Goal: Navigation & Orientation: Find specific page/section

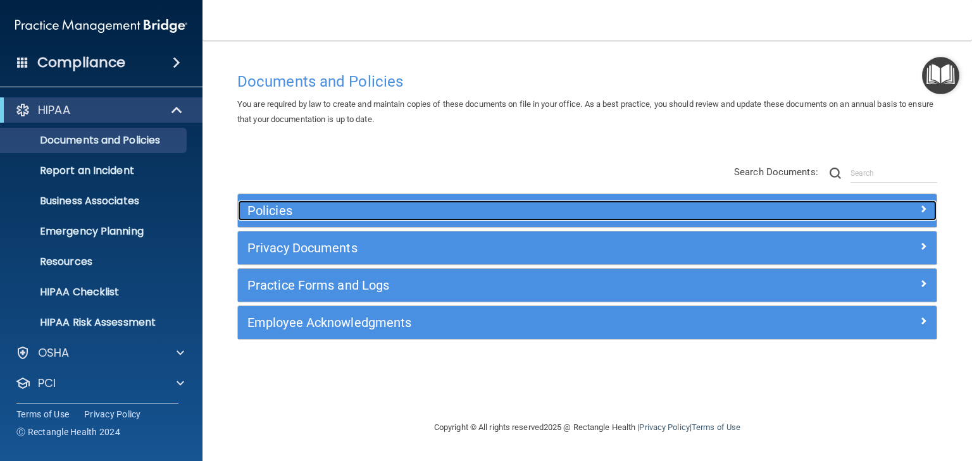
click at [254, 209] on h5 "Policies" at bounding box center [499, 211] width 505 height 14
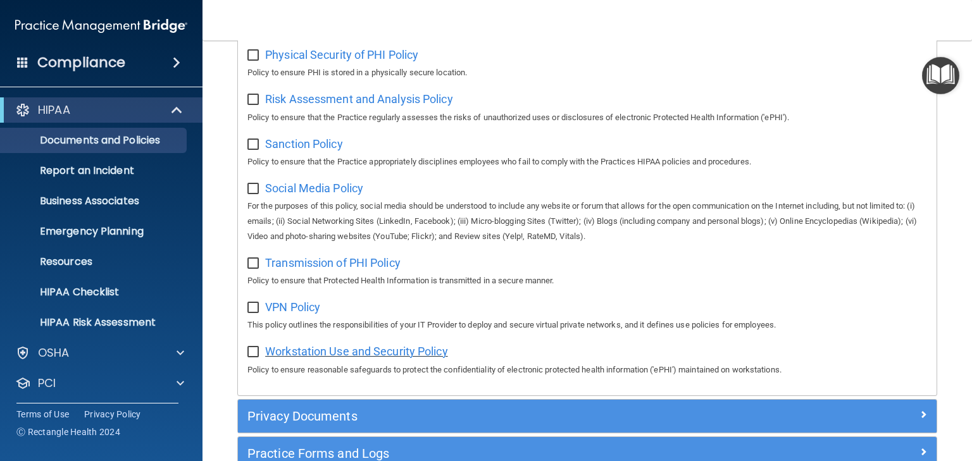
scroll to position [962, 0]
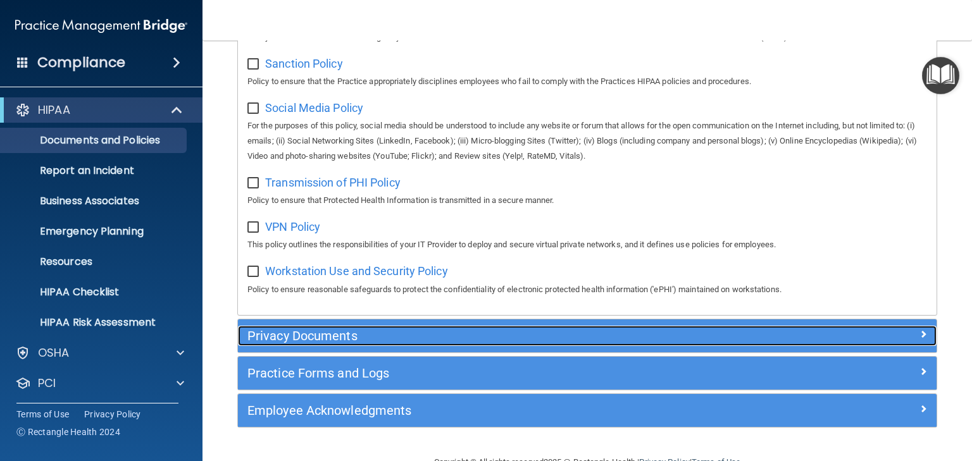
click at [322, 343] on h5 "Privacy Documents" at bounding box center [499, 336] width 505 height 14
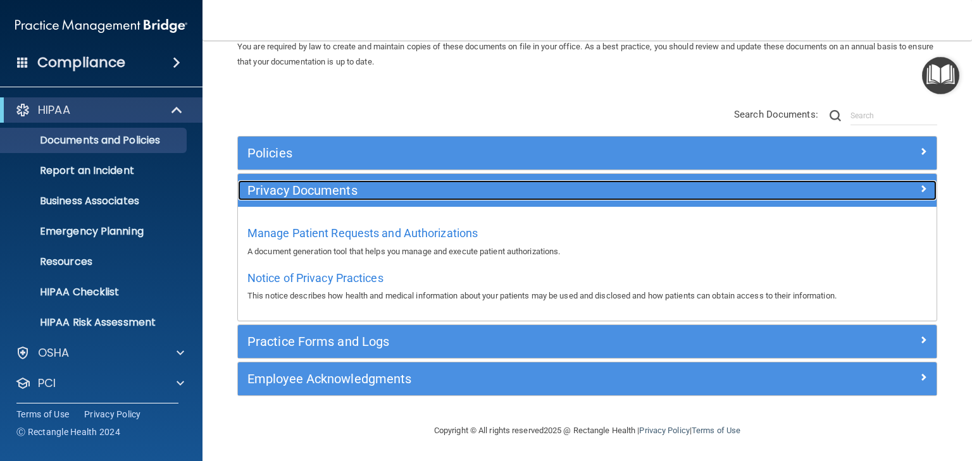
scroll to position [57, 0]
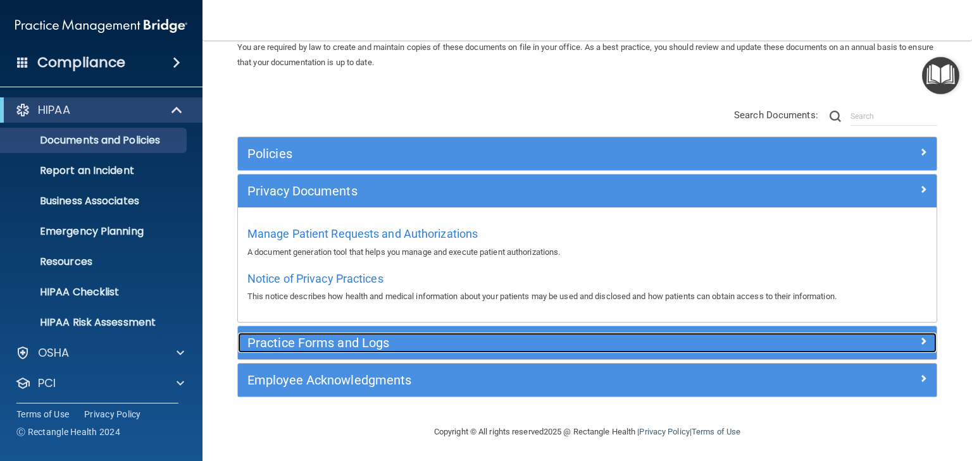
click at [306, 341] on h5 "Practice Forms and Logs" at bounding box center [499, 343] width 505 height 14
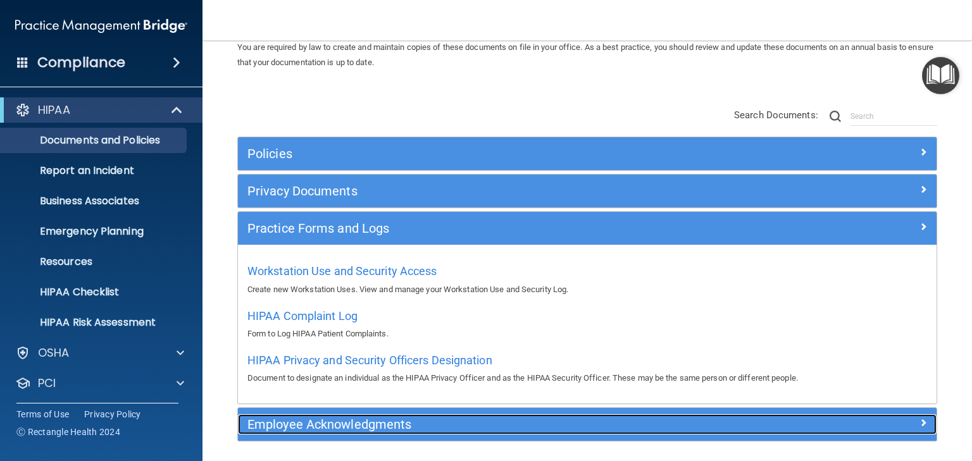
click at [322, 423] on h5 "Employee Acknowledgments" at bounding box center [499, 425] width 505 height 14
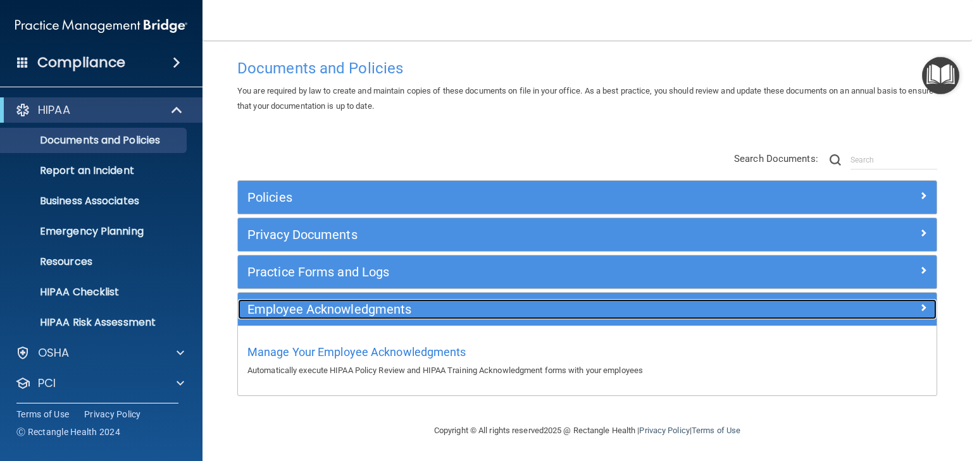
scroll to position [13, 0]
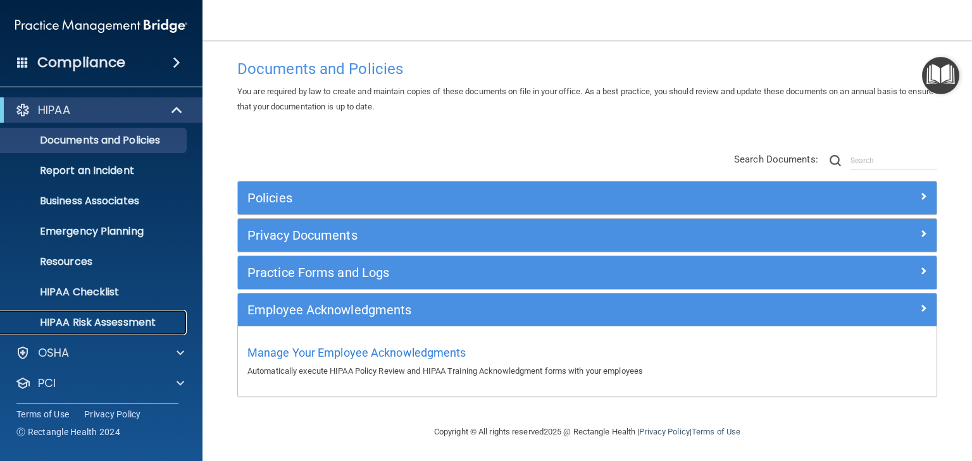
click at [120, 324] on p "HIPAA Risk Assessment" at bounding box center [94, 322] width 173 height 13
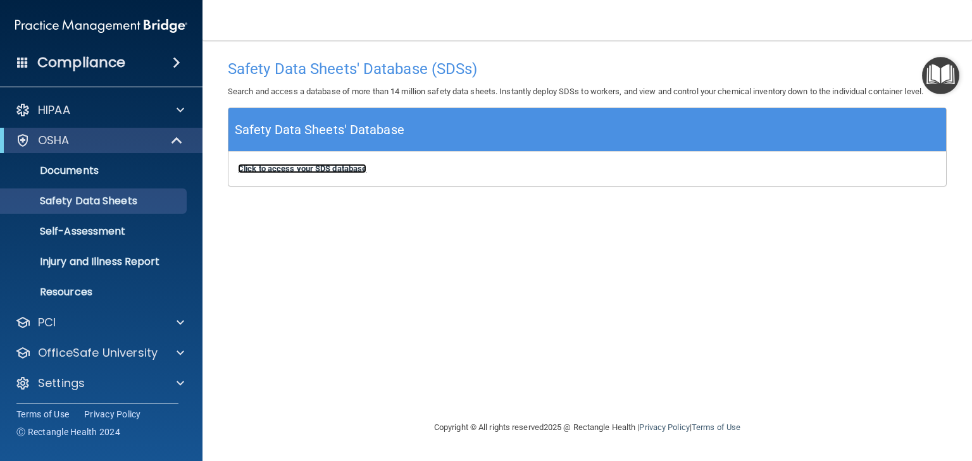
click at [289, 166] on b "Click to access your SDS database" at bounding box center [302, 168] width 128 height 9
click at [76, 202] on p "Safety Data Sheets" at bounding box center [94, 201] width 173 height 13
click at [296, 167] on b "Click to access your SDS database" at bounding box center [302, 168] width 128 height 9
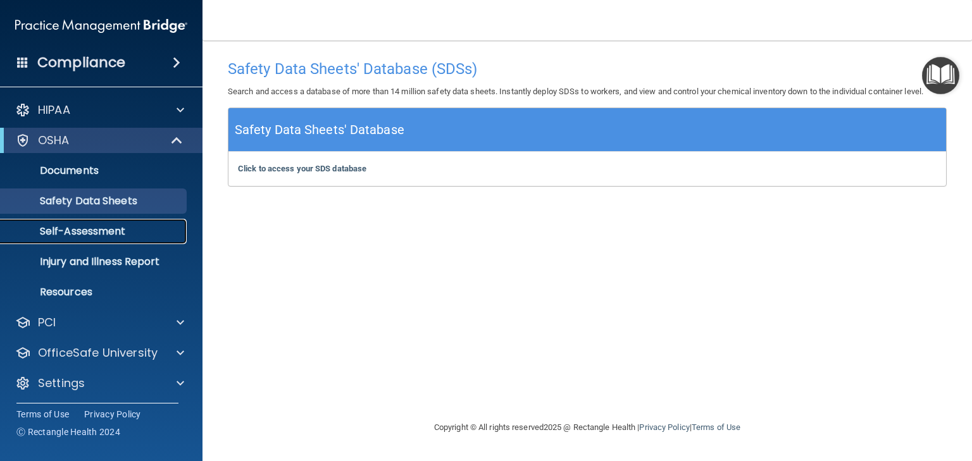
click at [87, 230] on p "Self-Assessment" at bounding box center [94, 231] width 173 height 13
